Goal: Check status: Check status

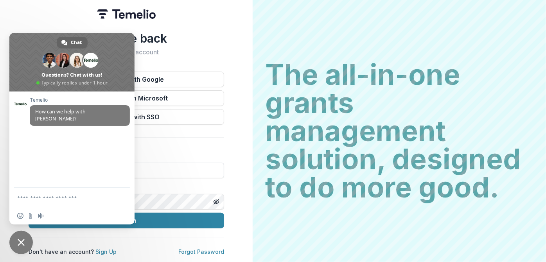
click at [188, 172] on input at bounding box center [126, 171] width 195 height 16
click at [150, 169] on input at bounding box center [126, 171] width 195 height 16
click at [111, 169] on div "Temelio How can we help with Temelio?" at bounding box center [71, 139] width 125 height 96
click at [17, 246] on span "Close chat" at bounding box center [20, 242] width 23 height 23
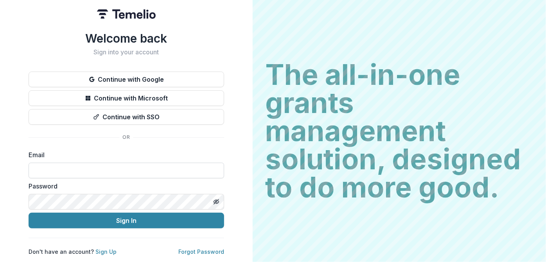
click at [107, 163] on input at bounding box center [126, 171] width 195 height 16
type input "**********"
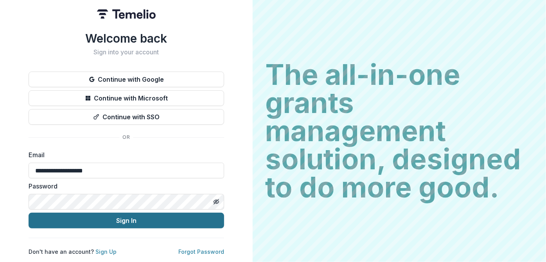
click at [143, 220] on button "Sign In" at bounding box center [126, 221] width 195 height 16
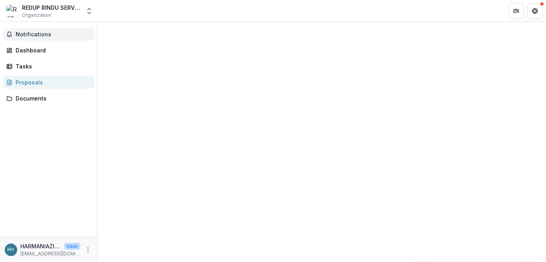
click at [44, 34] on span "Notifications" at bounding box center [53, 34] width 75 height 7
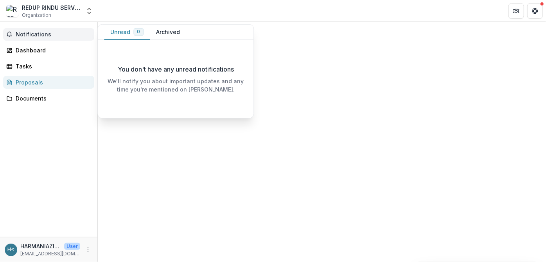
click at [173, 31] on button "Archived" at bounding box center [168, 32] width 36 height 15
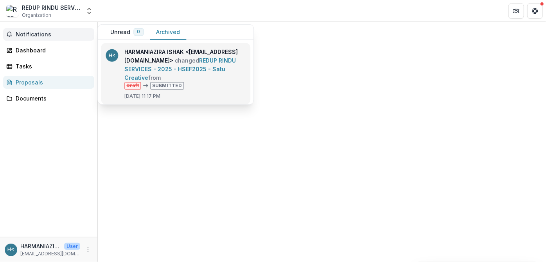
click at [202, 67] on link "REDUP RINDU SERVICES - 2025 - HSEF2025 - Satu Creative" at bounding box center [179, 69] width 111 height 24
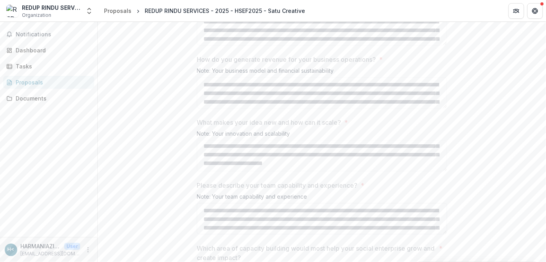
scroll to position [992, 0]
